Goal: Go to known website: Go to known website

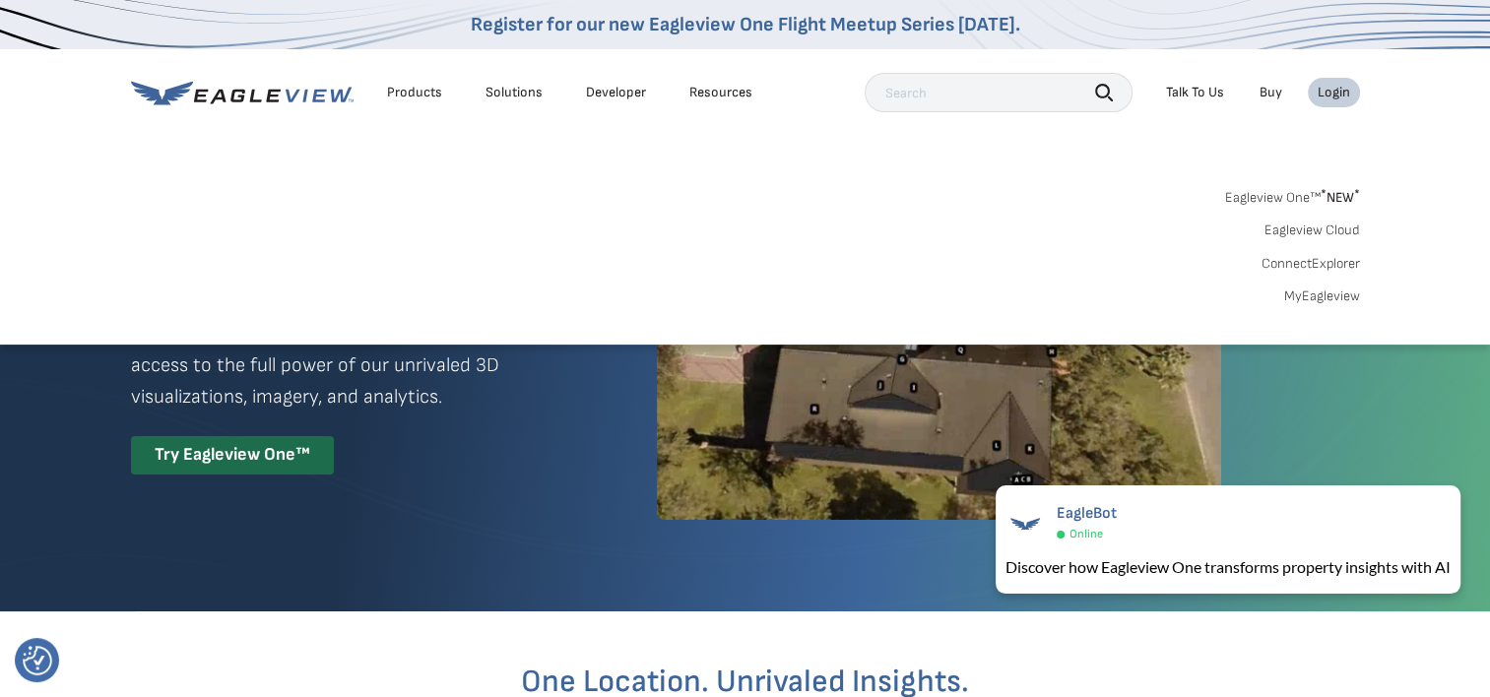
click at [1317, 290] on link "MyEagleview" at bounding box center [1322, 297] width 76 height 18
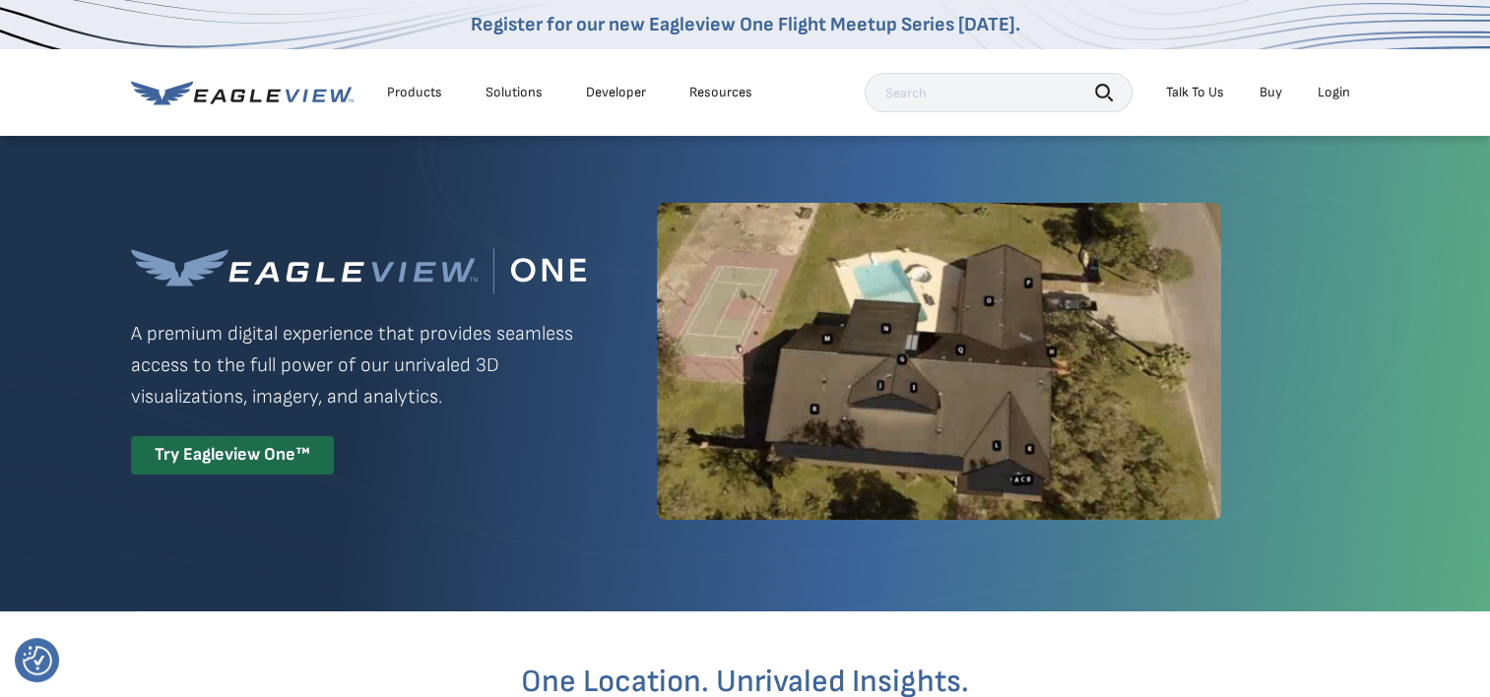
click at [1332, 91] on div "Login" at bounding box center [1334, 93] width 33 height 18
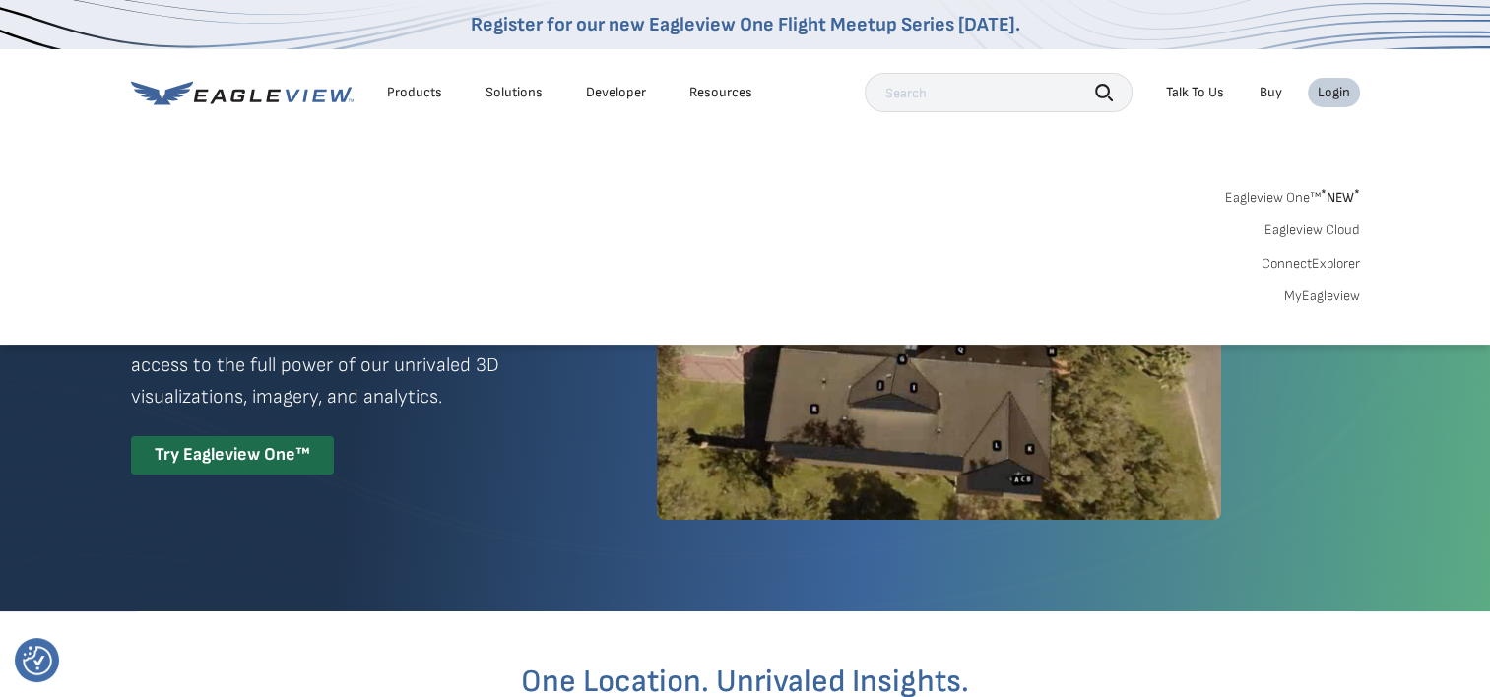
click at [1327, 231] on link "Eagleview Cloud" at bounding box center [1313, 231] width 96 height 18
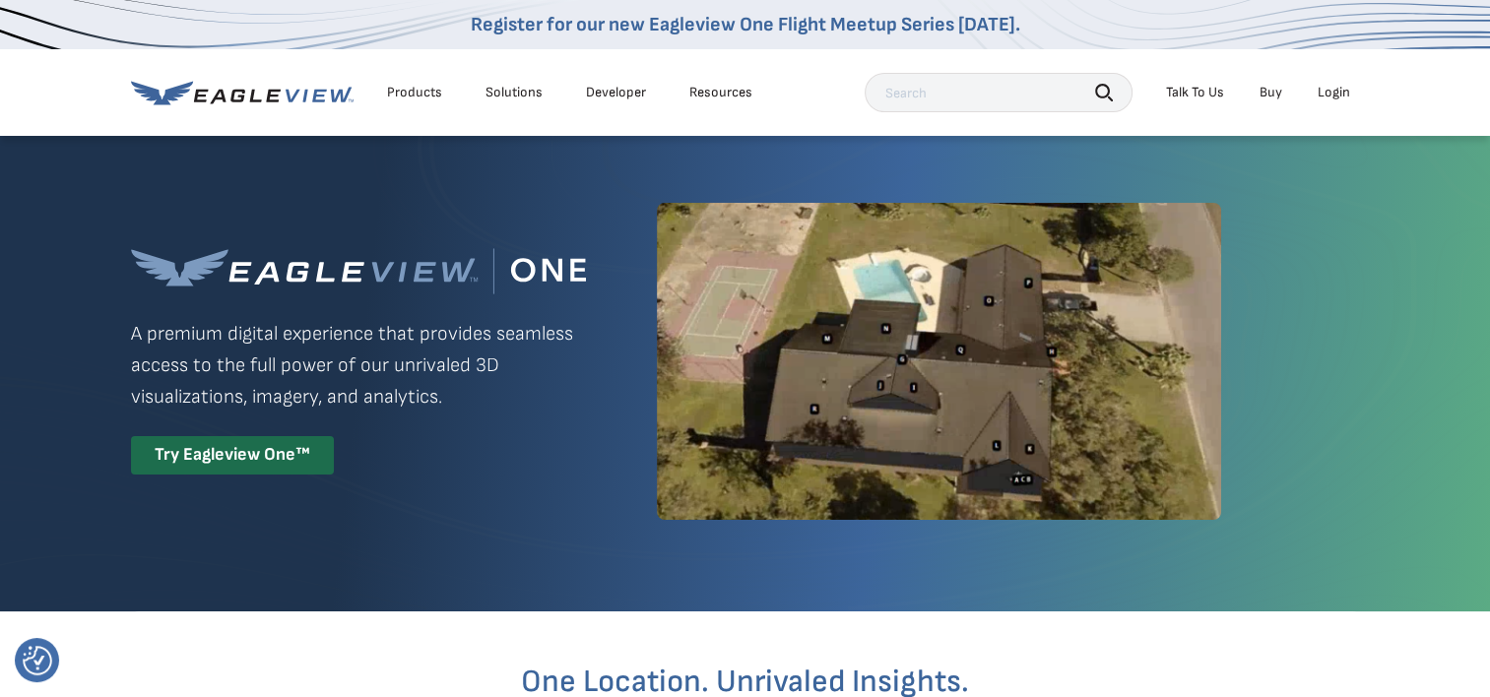
click at [1323, 102] on li "Login" at bounding box center [1334, 93] width 52 height 30
click at [1340, 96] on div "Login" at bounding box center [1334, 93] width 33 height 18
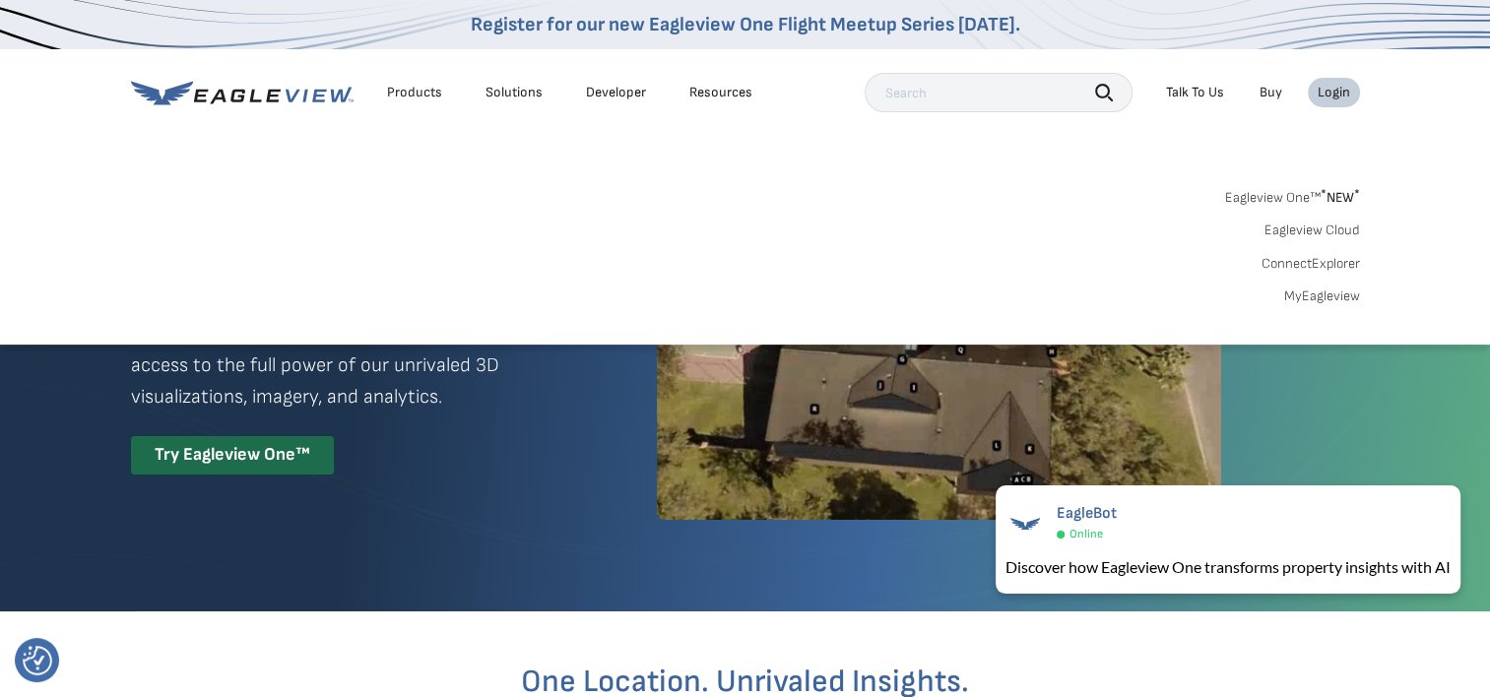
click at [1328, 298] on link "MyEagleview" at bounding box center [1322, 297] width 76 height 18
